Goal: Task Accomplishment & Management: Manage account settings

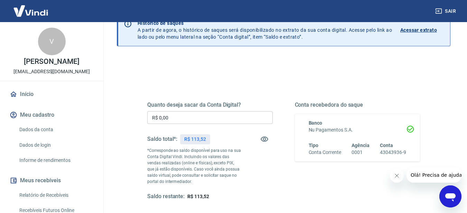
scroll to position [35, 0]
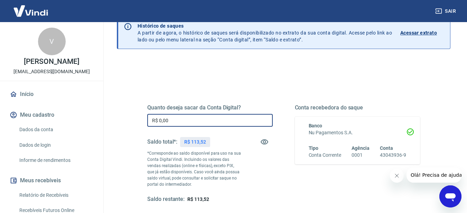
click at [192, 122] on input "R$ 0,00" at bounding box center [210, 120] width 126 height 13
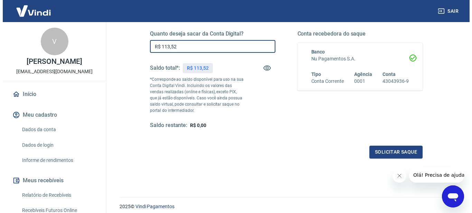
scroll to position [135, 0]
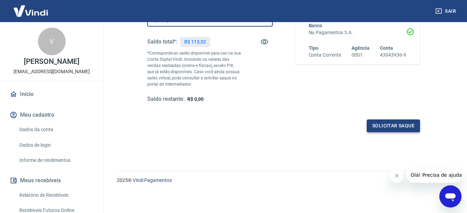
type input "R$ 113,52"
click at [397, 124] on button "Solicitar saque" at bounding box center [393, 126] width 53 height 13
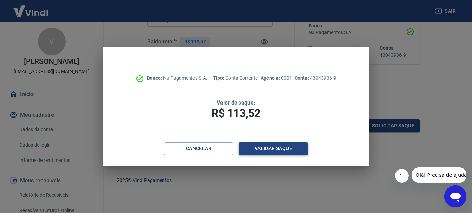
click at [283, 148] on button "Validar saque" at bounding box center [273, 148] width 69 height 13
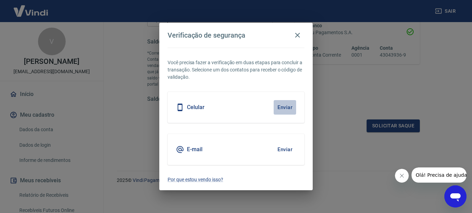
click at [285, 107] on button "Enviar" at bounding box center [285, 107] width 22 height 15
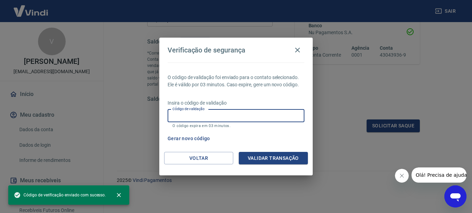
click at [280, 117] on input "Código de validação" at bounding box center [236, 116] width 137 height 13
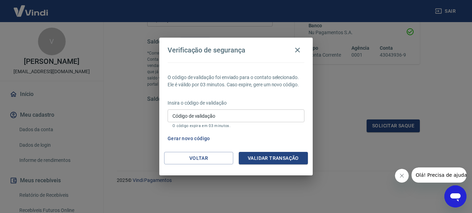
click at [272, 95] on div "O código de validação foi enviado para o contato selecionado. Ele é válido por …" at bounding box center [236, 108] width 154 height 90
click at [198, 137] on button "Gerar novo código" at bounding box center [189, 138] width 48 height 13
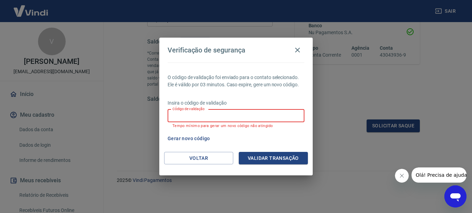
click at [227, 115] on input "Código de validação" at bounding box center [236, 116] width 137 height 13
click at [195, 160] on button "Voltar" at bounding box center [198, 158] width 69 height 13
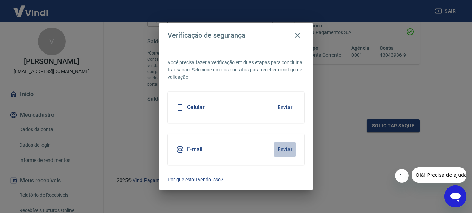
click at [291, 147] on button "Enviar" at bounding box center [285, 149] width 22 height 15
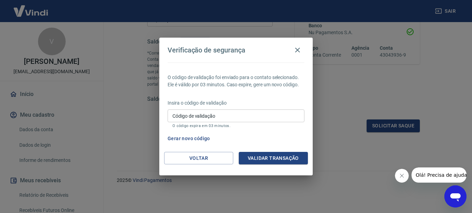
click at [209, 119] on input "Código de validação" at bounding box center [236, 116] width 137 height 13
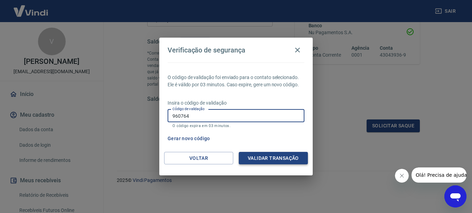
type input "960764"
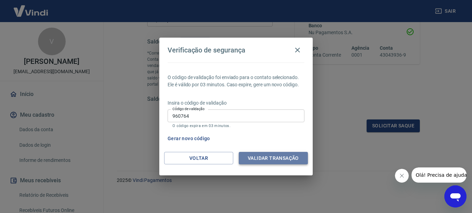
click at [270, 158] on button "Validar transação" at bounding box center [273, 158] width 69 height 13
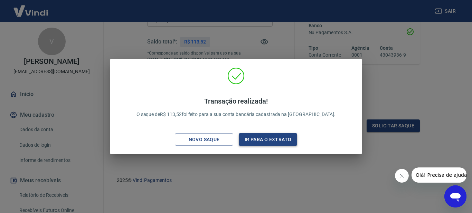
click at [259, 142] on button "Ir para o extrato" at bounding box center [268, 139] width 58 height 13
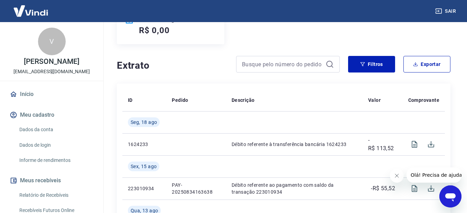
scroll to position [104, 0]
